Goal: Transaction & Acquisition: Purchase product/service

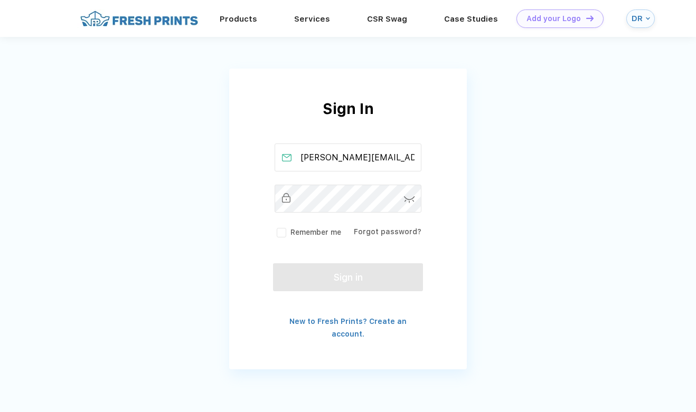
type input "[PERSON_NAME][EMAIL_ADDRESS][DOMAIN_NAME]"
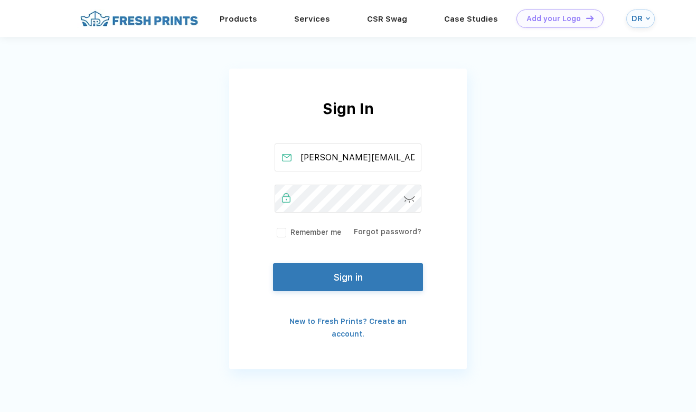
click at [412, 203] on img at bounding box center [409, 199] width 11 height 7
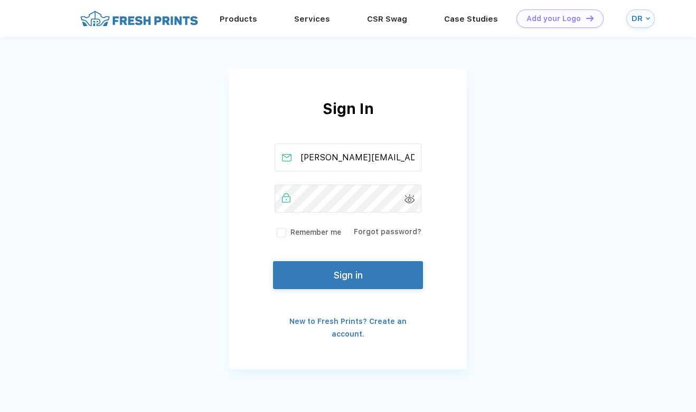
click at [348, 280] on button "Sign in" at bounding box center [348, 275] width 150 height 28
click at [354, 272] on button "Sign in" at bounding box center [348, 275] width 150 height 28
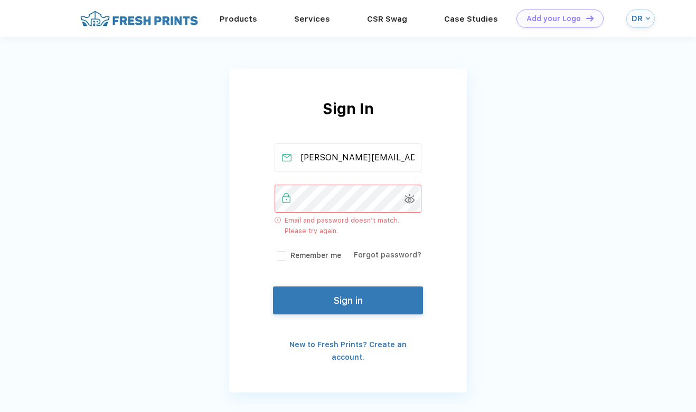
click at [270, 200] on div "Sign In [PERSON_NAME][EMAIL_ADDRESS][DOMAIN_NAME] Email and password doesn’t ma…" at bounding box center [348, 231] width 238 height 266
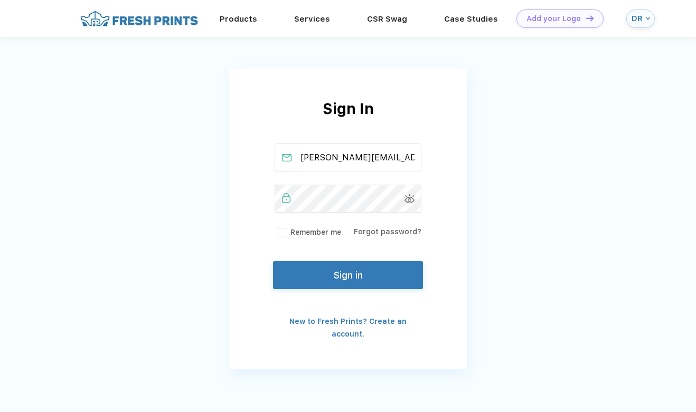
click at [341, 276] on button "Sign in" at bounding box center [348, 275] width 150 height 28
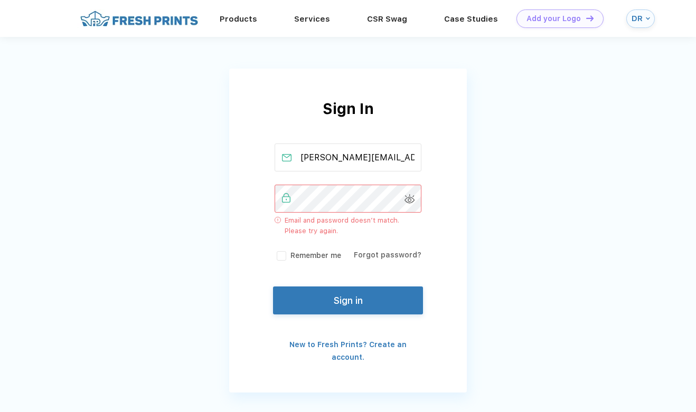
click at [162, 16] on img at bounding box center [139, 19] width 124 height 18
